Goal: Task Accomplishment & Management: Use online tool/utility

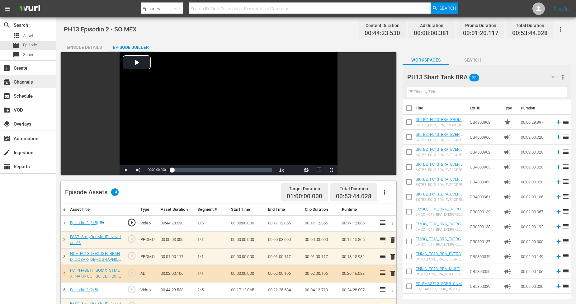
click at [35, 85] on div "subscriptions Channels" at bounding box center [28, 81] width 56 height 12
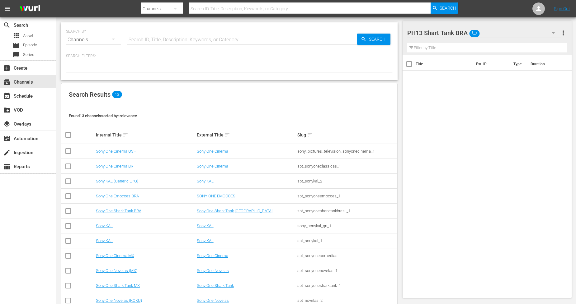
scroll to position [45, 0]
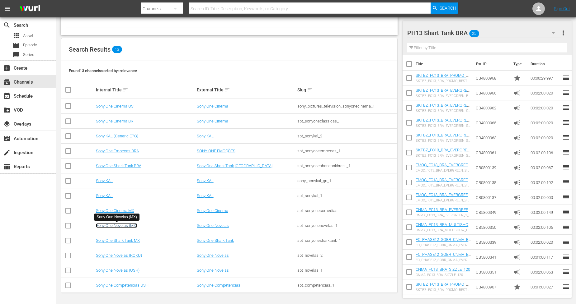
click at [129, 227] on link "Sony One Novelas (MX)" at bounding box center [116, 225] width 41 height 5
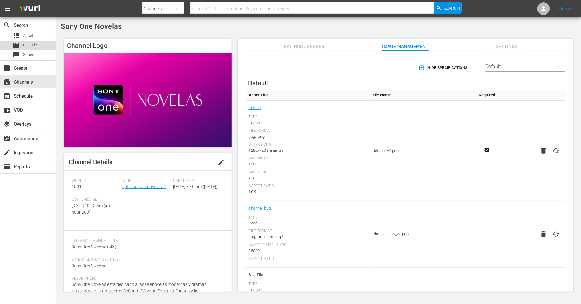
click at [34, 48] on div "movie Episode" at bounding box center [24, 45] width 25 height 9
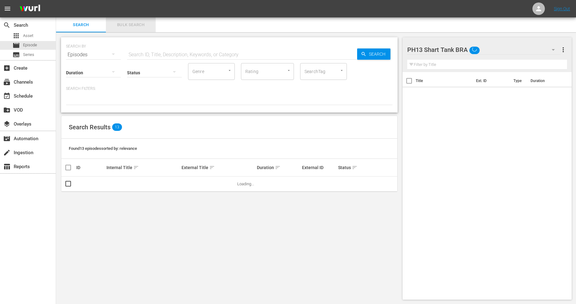
click at [127, 23] on span "Bulk Search" at bounding box center [131, 24] width 42 height 7
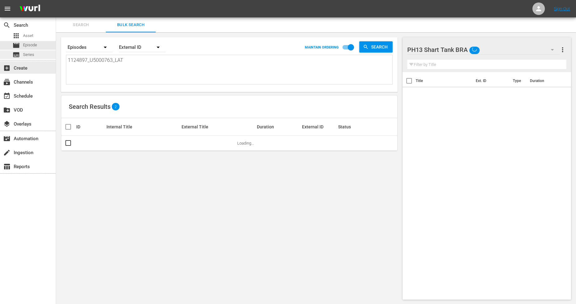
drag, startPoint x: 141, startPoint y: 63, endPoint x: 0, endPoint y: 54, distance: 140.9
click at [56, 0] on div "search Search apps Asset movie Episode subtitles Series add_box Create subscrip…" at bounding box center [316, 0] width 520 height 0
paste textarea "8_U5000764"
type textarea "1124898_U5000764_LAT"
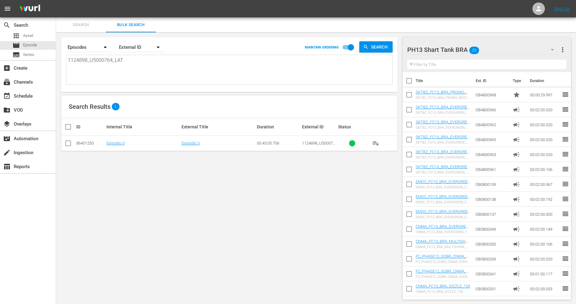
type textarea "1124898_U5000764_LAT"
click at [67, 145] on input "checkbox" at bounding box center [67, 144] width 7 height 7
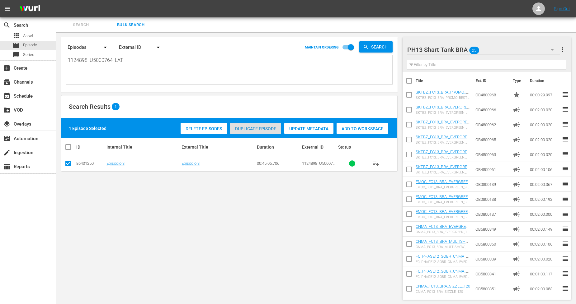
click at [266, 131] on div "Duplicate Episode" at bounding box center [255, 129] width 51 height 12
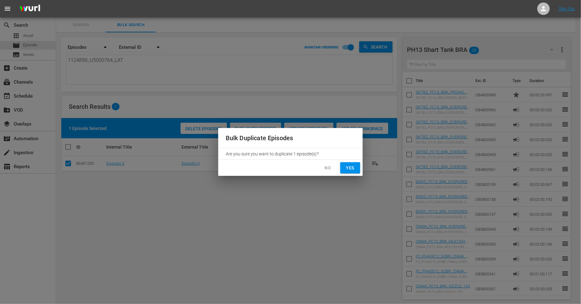
click at [357, 167] on button "Yes" at bounding box center [350, 168] width 20 height 12
checkbox input "false"
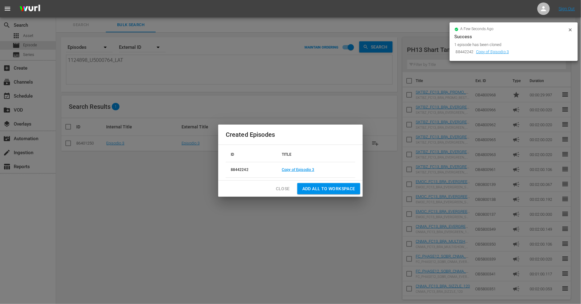
click at [279, 188] on span "Close" at bounding box center [283, 189] width 14 height 8
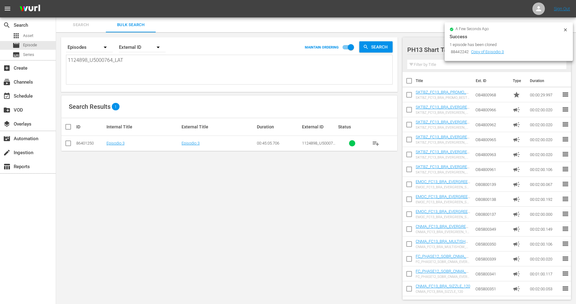
click at [567, 27] on icon at bounding box center [565, 29] width 5 height 5
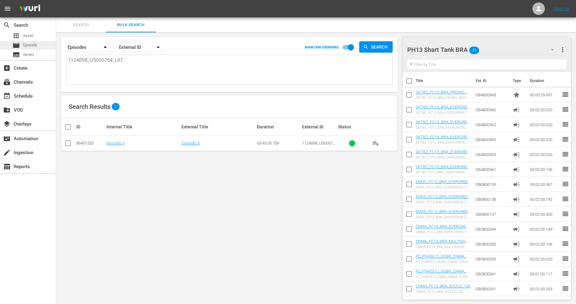
click at [46, 47] on div "movie Episode" at bounding box center [28, 45] width 56 height 9
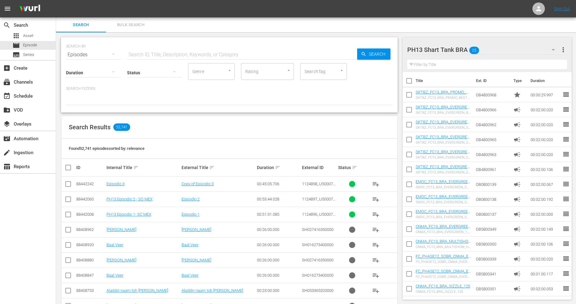
click at [134, 21] on span "Bulk Search" at bounding box center [131, 24] width 42 height 7
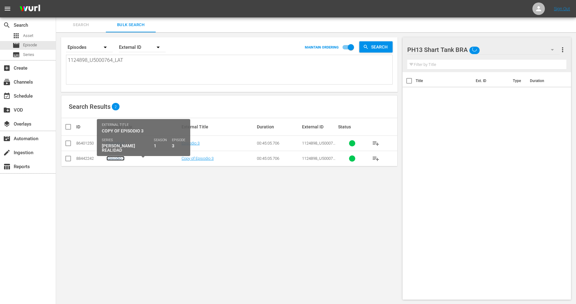
click at [116, 159] on link "Episodio 3" at bounding box center [115, 158] width 18 height 5
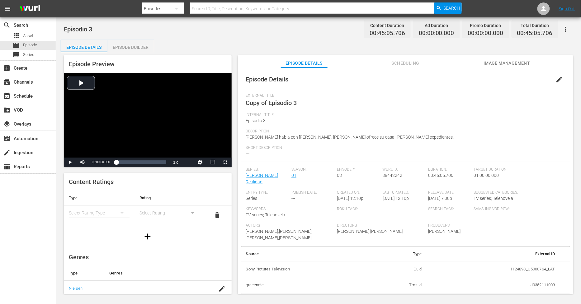
click at [555, 79] on span "edit" at bounding box center [558, 79] width 7 height 7
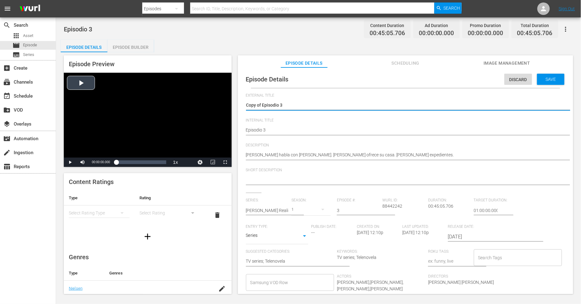
drag, startPoint x: 262, startPoint y: 105, endPoint x: 178, endPoint y: 105, distance: 84.0
click at [179, 105] on div "Episode Preview Video Player is loading. Play Video Play Mute Current Time 00:0…" at bounding box center [318, 175] width 515 height 247
type textarea "Episodio 3"
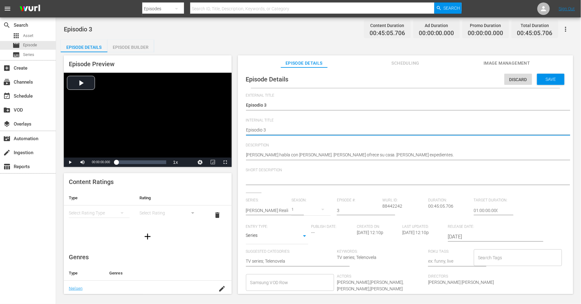
type textarea "PEpisodio 3"
type textarea "PHEpisodio 3"
type textarea "PH Episodio 3"
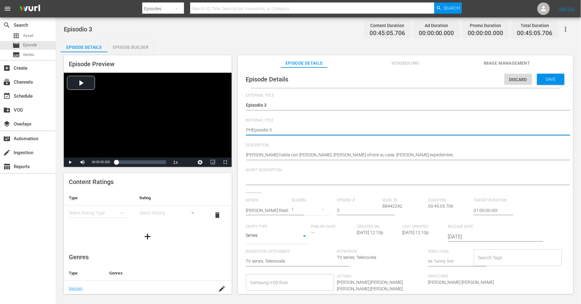
type textarea "PH Episodio 3"
type textarea "PH 1Episodio 3"
type textarea "PH 13Episodio 3"
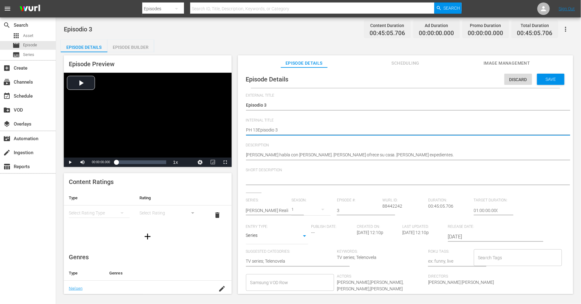
type textarea "PH 13 Episodio 3"
click at [291, 129] on textarea "Episodio 3" at bounding box center [404, 130] width 316 height 7
type textarea "PH 13 Episodio 3"
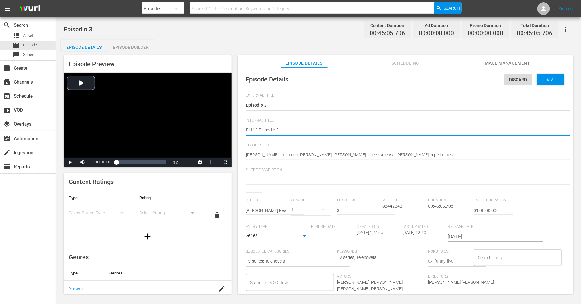
type textarea "PH 13 Episodio 3 -"
type textarea "PH 13 Episodio 3 - S"
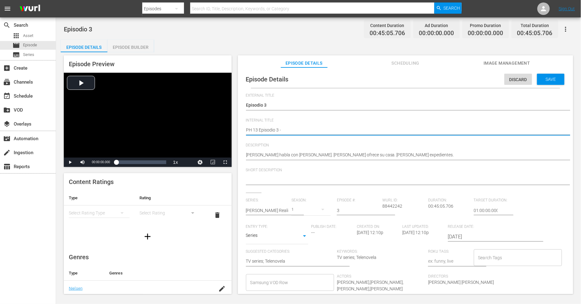
type textarea "PH 13 Episodio 3 - S"
type textarea "PH 13 Episodio 3 - SO"
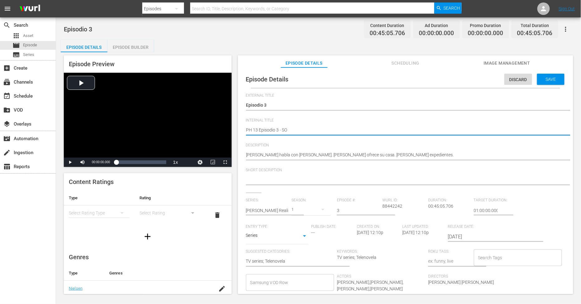
type textarea "PH 13 Episodio 3 - SO M"
type textarea "PH 13 Episodio 3 - SO ME"
type textarea "PH 13 Episodio 3 - SO MEX"
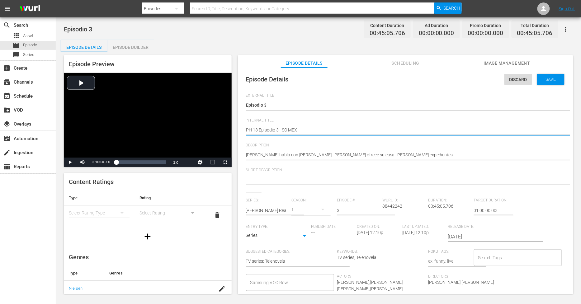
type textarea "PH 13 Episodio 3 - SO MEX"
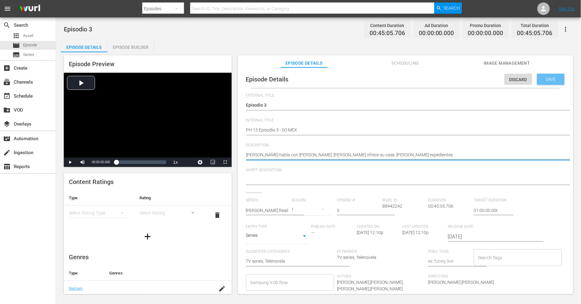
click at [540, 77] on span "Save" at bounding box center [550, 79] width 20 height 5
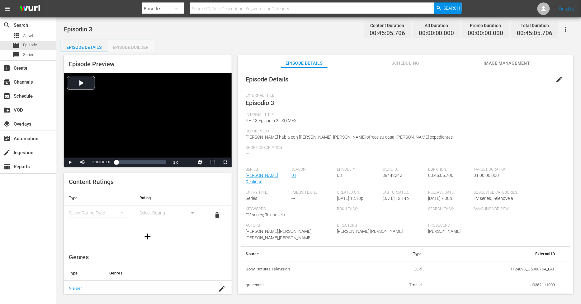
click at [132, 51] on div "Episode Builder" at bounding box center [130, 47] width 47 height 15
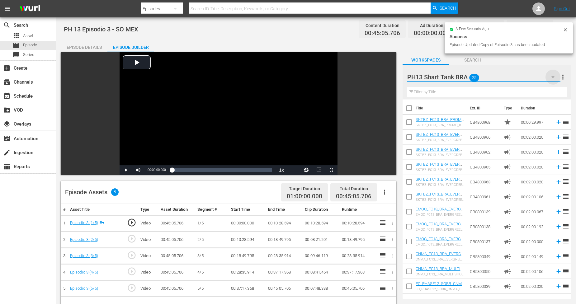
click at [552, 77] on icon "button" at bounding box center [552, 78] width 3 height 2
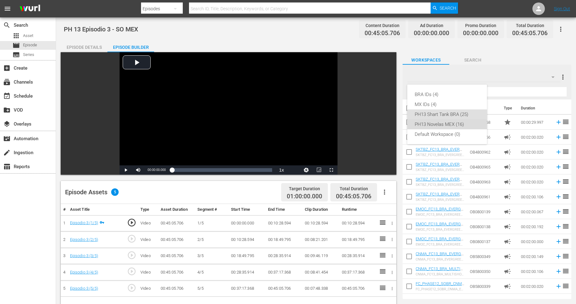
click at [456, 123] on div "PH13 Novelas MEX (16)" at bounding box center [446, 124] width 65 height 10
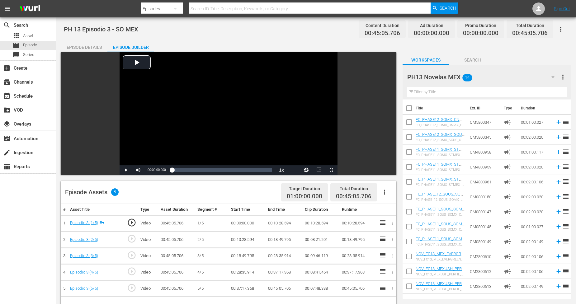
click at [384, 191] on icon "button" at bounding box center [384, 192] width 7 height 7
click at [397, 195] on div "Fill with Ads" at bounding box center [403, 194] width 42 height 15
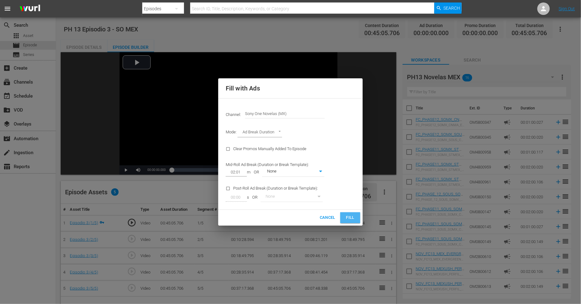
click at [347, 217] on span "Fill" at bounding box center [350, 217] width 10 height 7
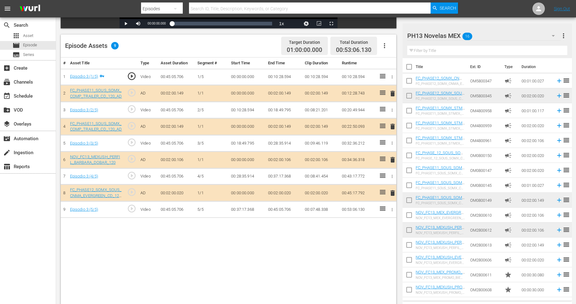
scroll to position [162, 0]
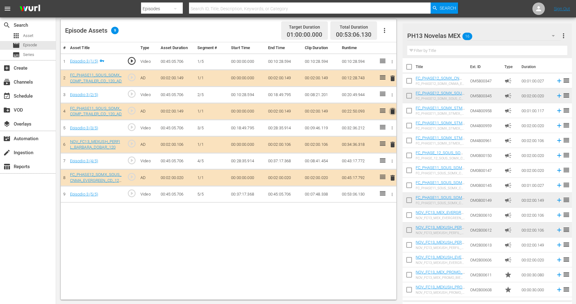
click at [394, 110] on span "delete" at bounding box center [392, 111] width 7 height 7
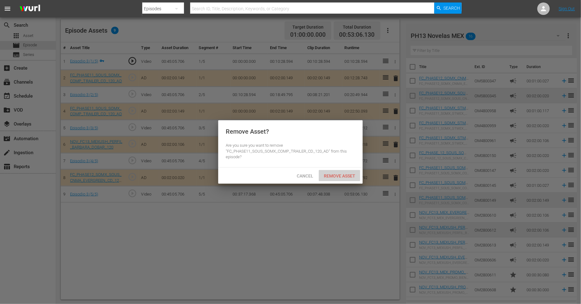
click at [345, 172] on div "Remove Asset" at bounding box center [339, 176] width 41 height 12
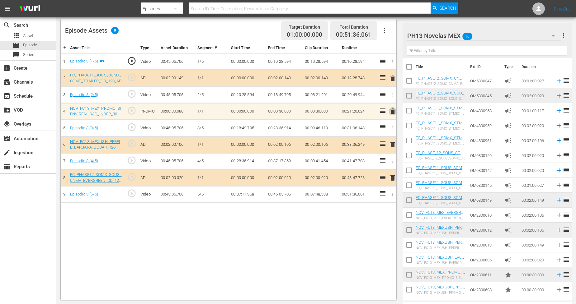
click at [390, 111] on span "delete" at bounding box center [392, 111] width 7 height 7
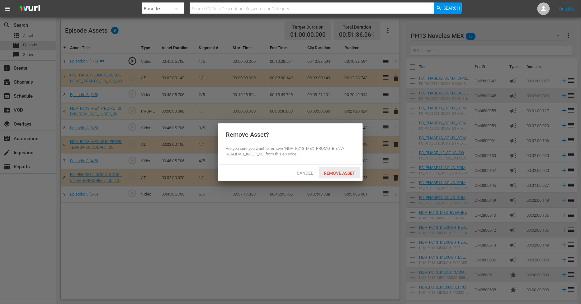
click at [350, 171] on span "Remove Asset" at bounding box center [339, 173] width 41 height 5
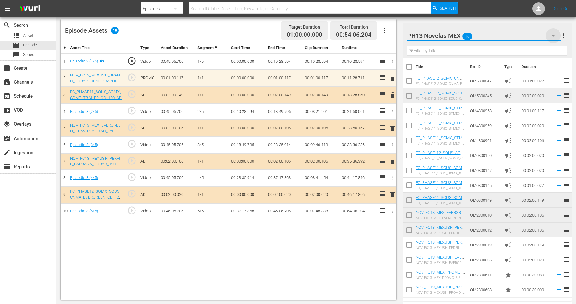
click at [552, 37] on icon "button" at bounding box center [552, 35] width 7 height 7
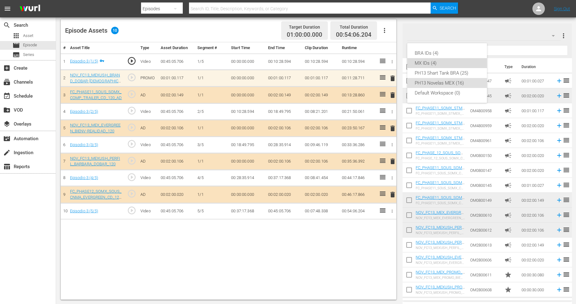
click at [430, 63] on div "MX IDs (4)" at bounding box center [446, 63] width 65 height 10
